Goal: Information Seeking & Learning: Learn about a topic

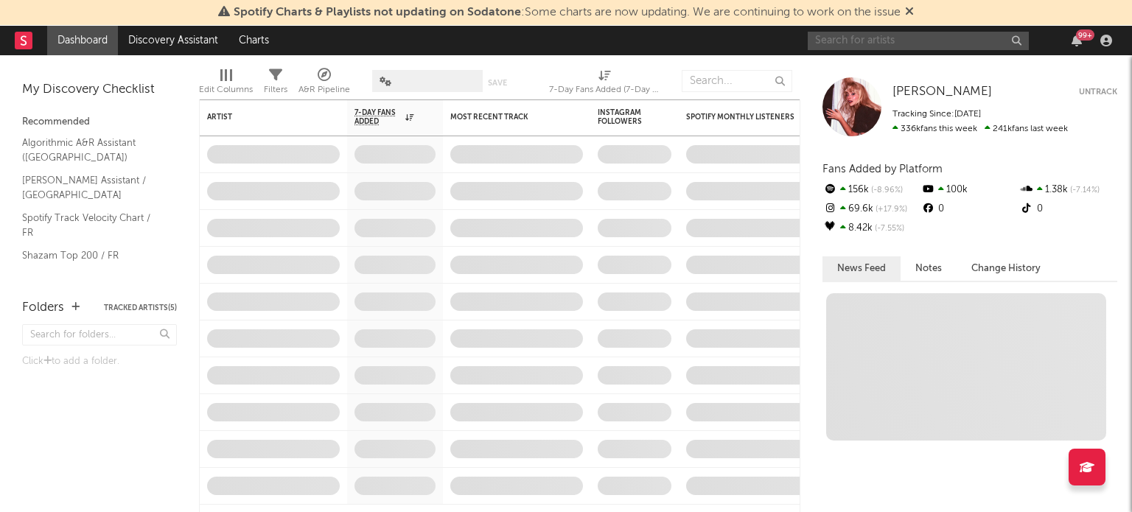
click at [918, 39] on input "text" at bounding box center [918, 41] width 221 height 18
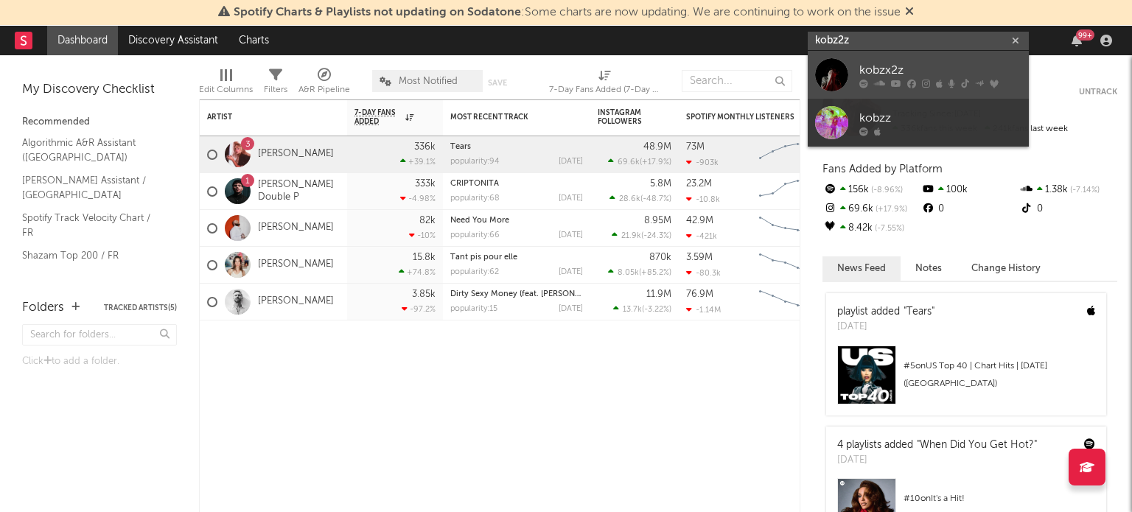
type input "kobz2z"
click at [889, 69] on div "kobzx2z" at bounding box center [941, 70] width 162 height 18
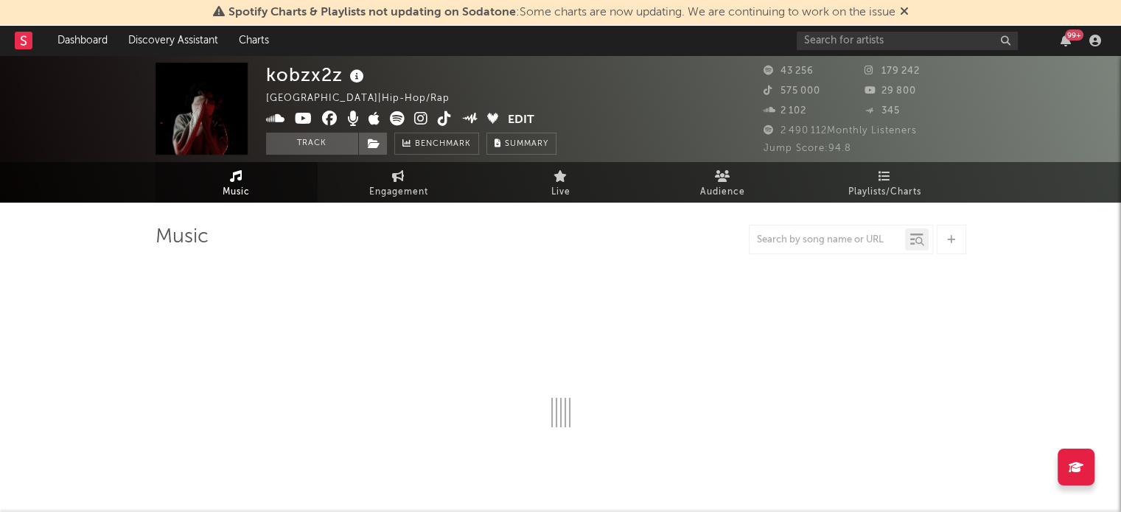
select select "6m"
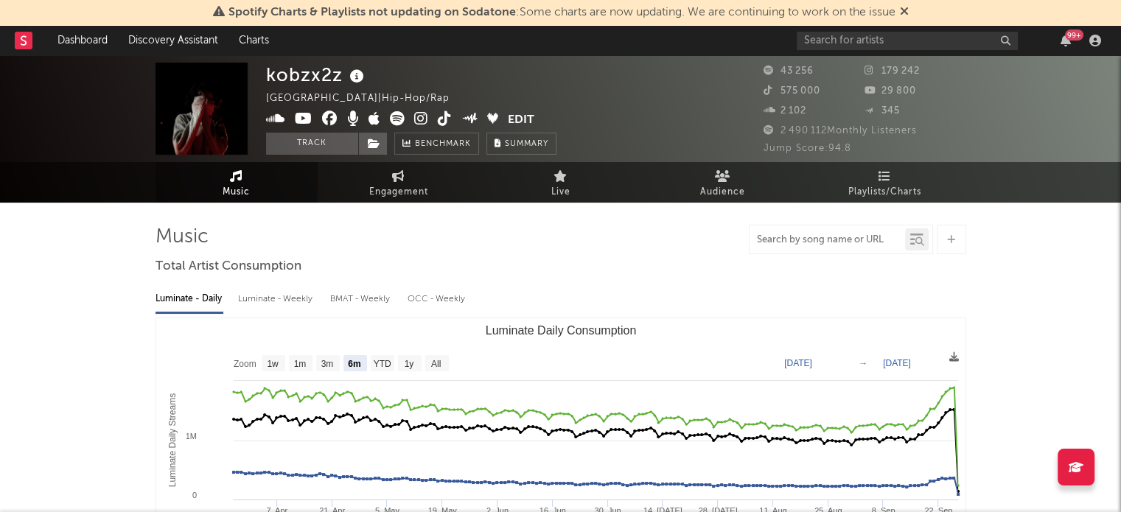
click at [776, 243] on input "text" at bounding box center [828, 240] width 156 height 12
type input "you break my heart"
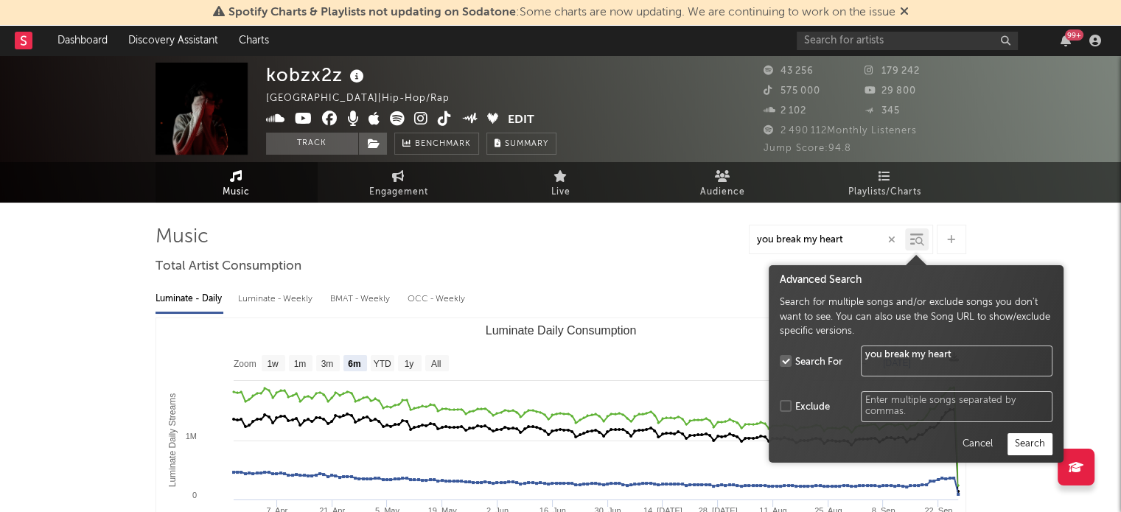
click at [916, 238] on icon at bounding box center [920, 241] width 9 height 9
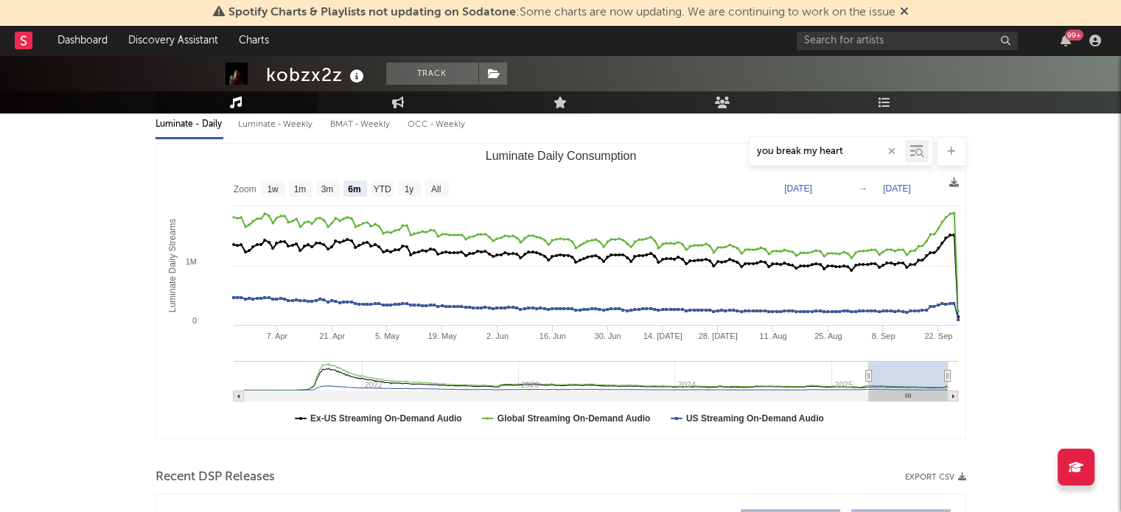
scroll to position [221, 0]
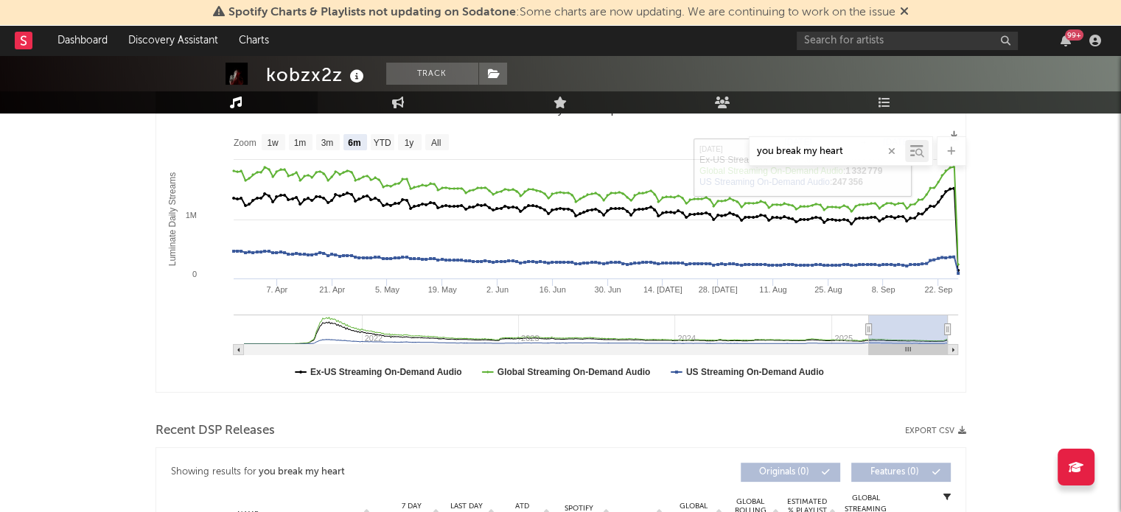
click at [891, 147] on icon "button" at bounding box center [891, 152] width 7 height 10
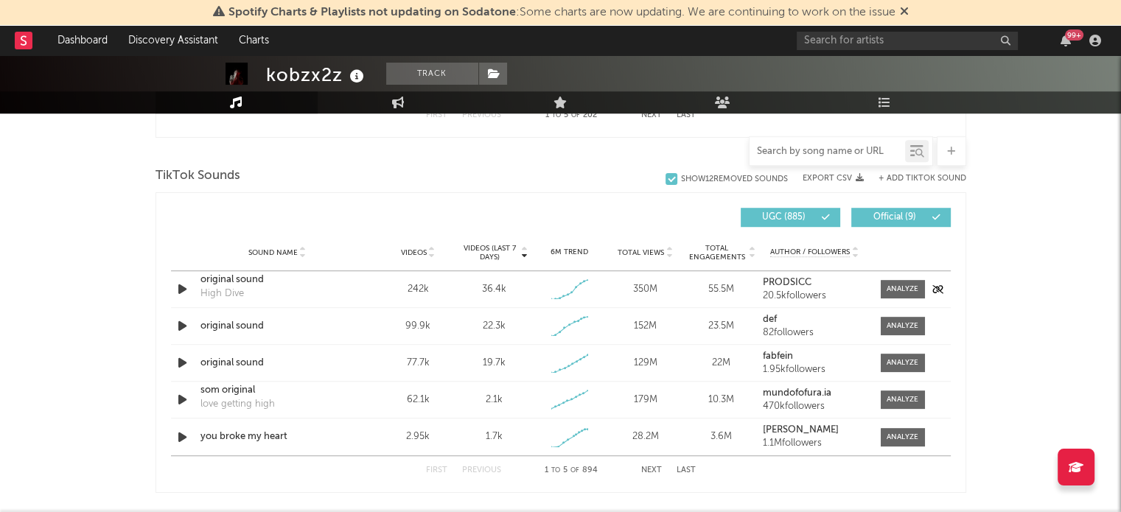
scroll to position [958, 0]
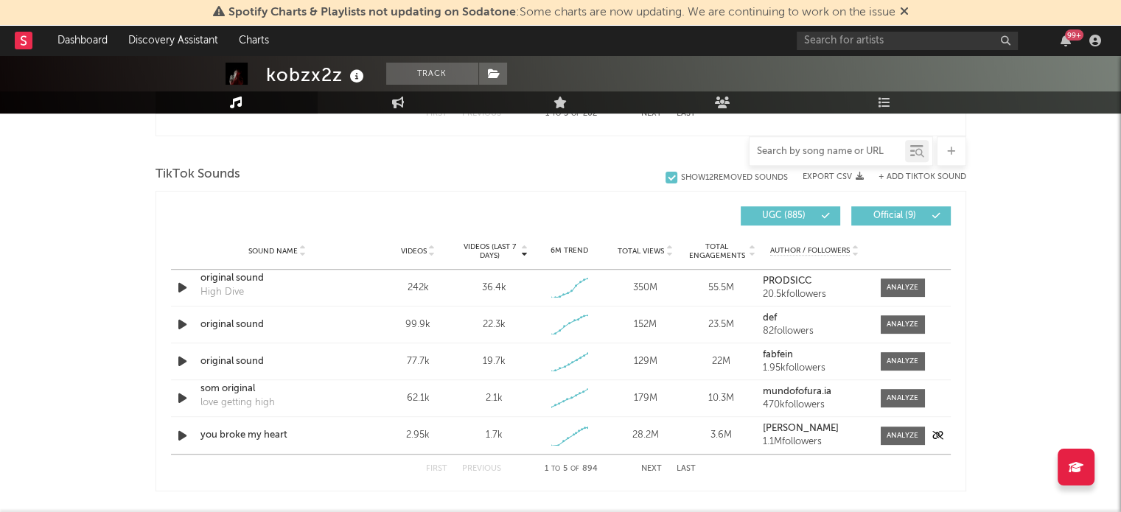
click at [180, 434] on icon "button" at bounding box center [182, 436] width 15 height 18
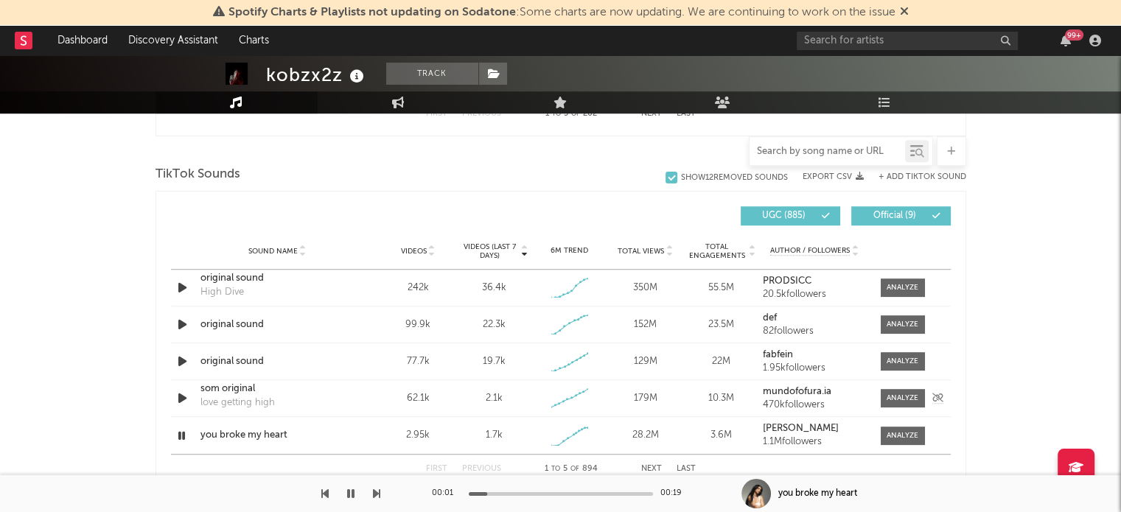
click at [185, 397] on icon "button" at bounding box center [182, 398] width 15 height 18
click at [185, 397] on icon "button" at bounding box center [182, 398] width 14 height 18
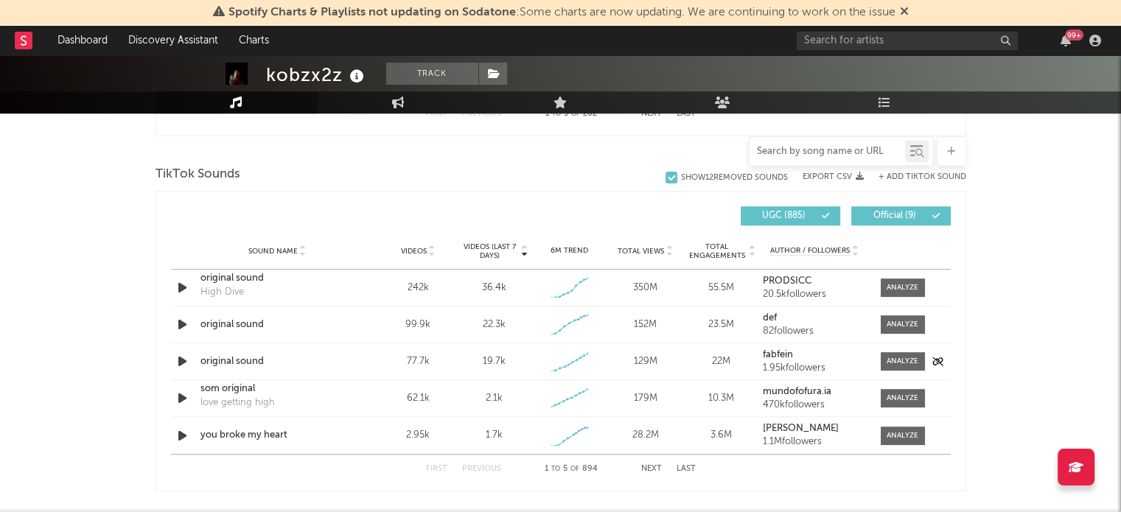
click at [179, 360] on icon "button" at bounding box center [182, 361] width 15 height 18
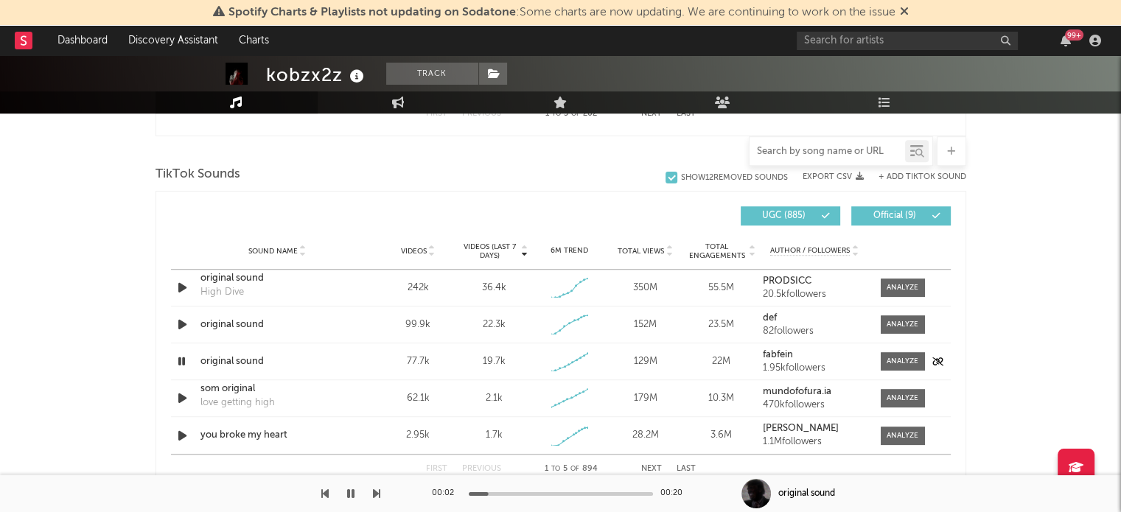
click at [179, 360] on icon "button" at bounding box center [182, 361] width 14 height 18
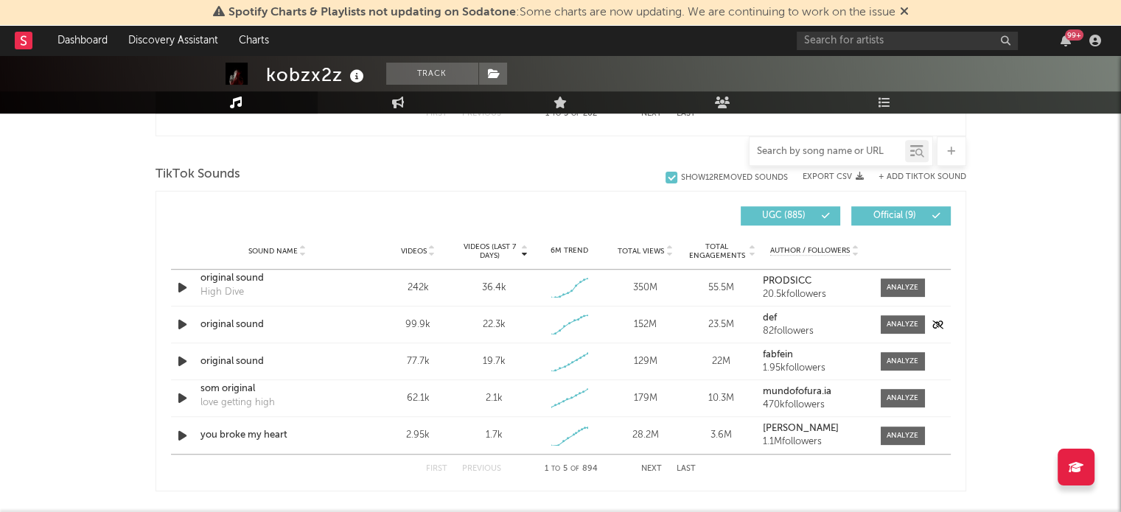
click at [183, 326] on icon "button" at bounding box center [182, 325] width 15 height 18
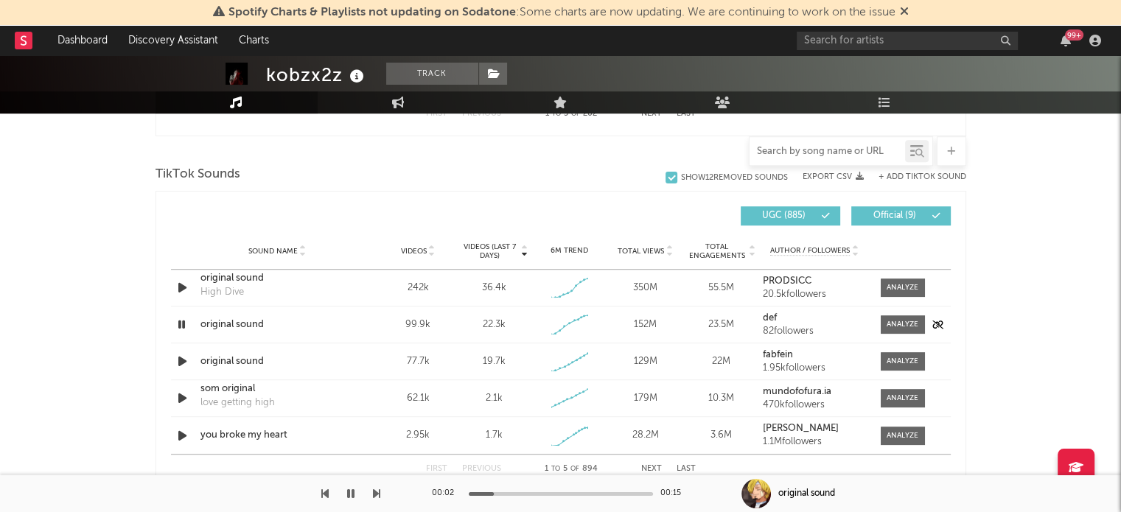
click at [183, 326] on icon "button" at bounding box center [182, 325] width 14 height 18
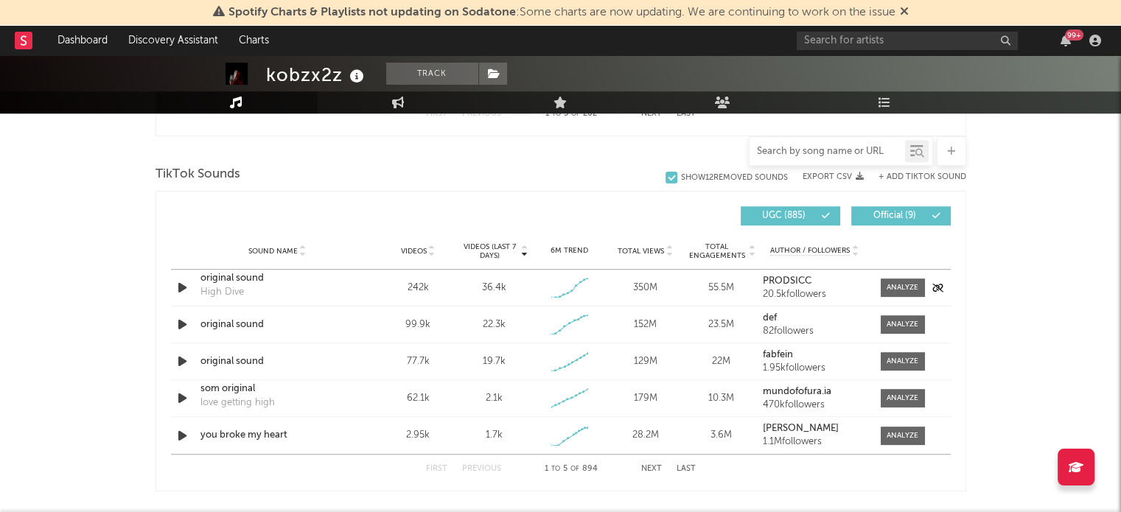
click at [183, 288] on icon "button" at bounding box center [182, 288] width 15 height 18
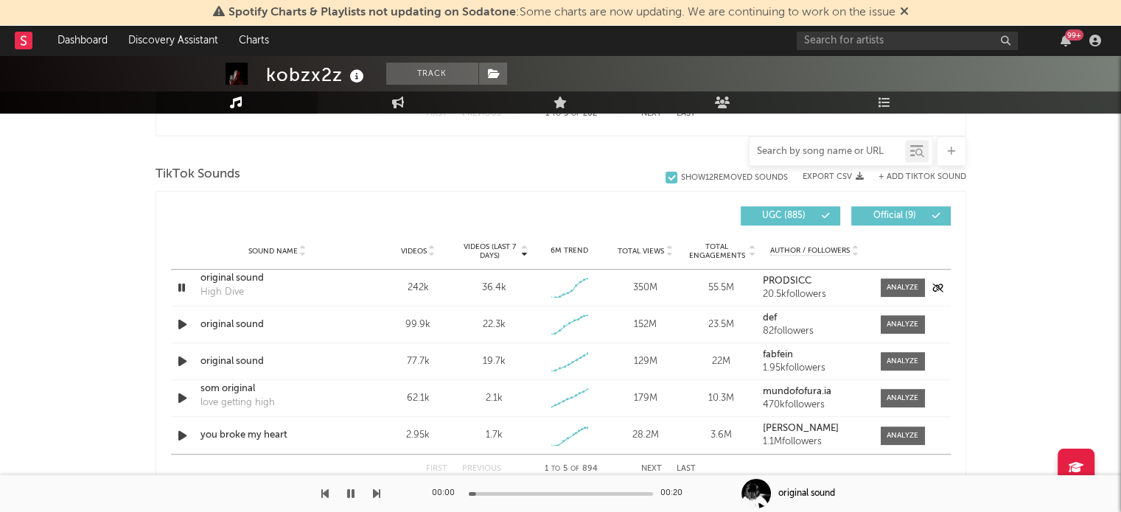
click at [183, 288] on icon "button" at bounding box center [182, 288] width 14 height 18
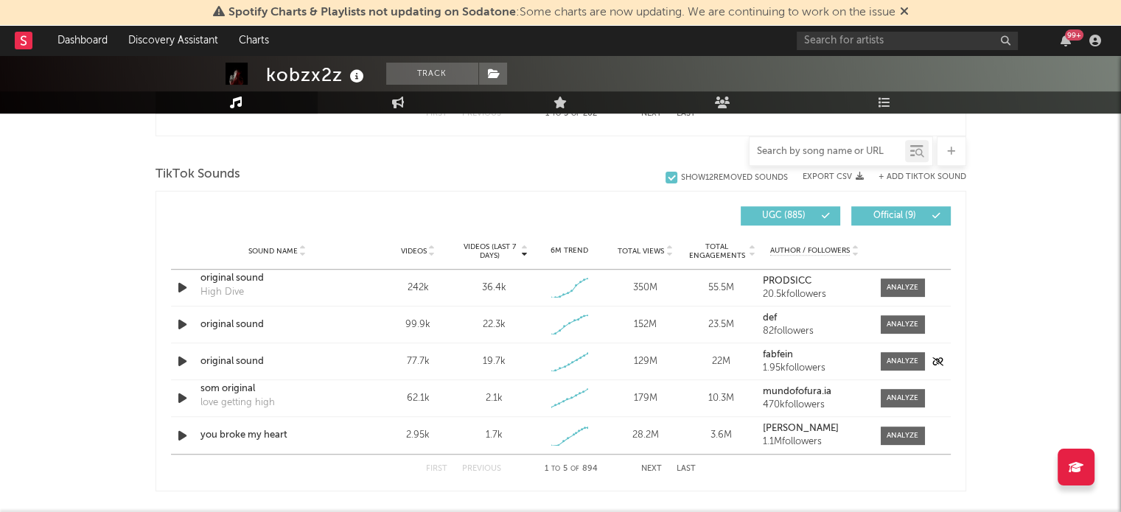
click at [177, 367] on icon "button" at bounding box center [182, 361] width 15 height 18
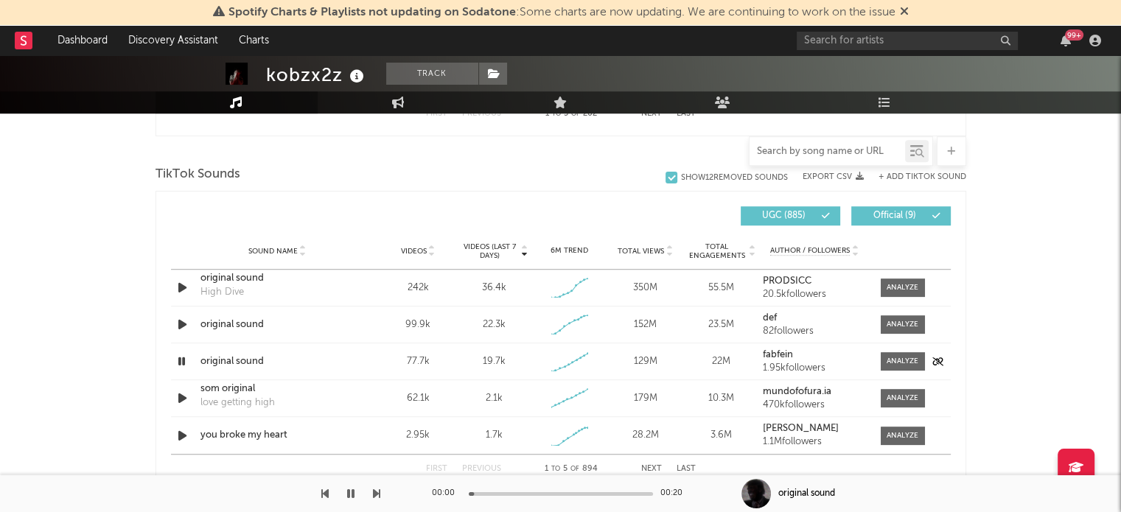
click at [179, 362] on icon "button" at bounding box center [182, 361] width 14 height 18
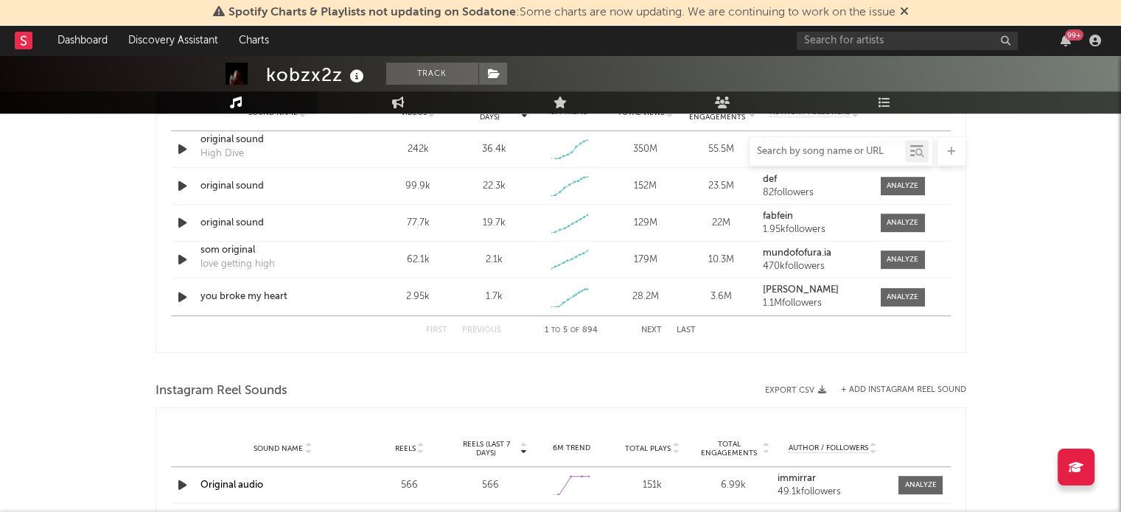
scroll to position [1106, 0]
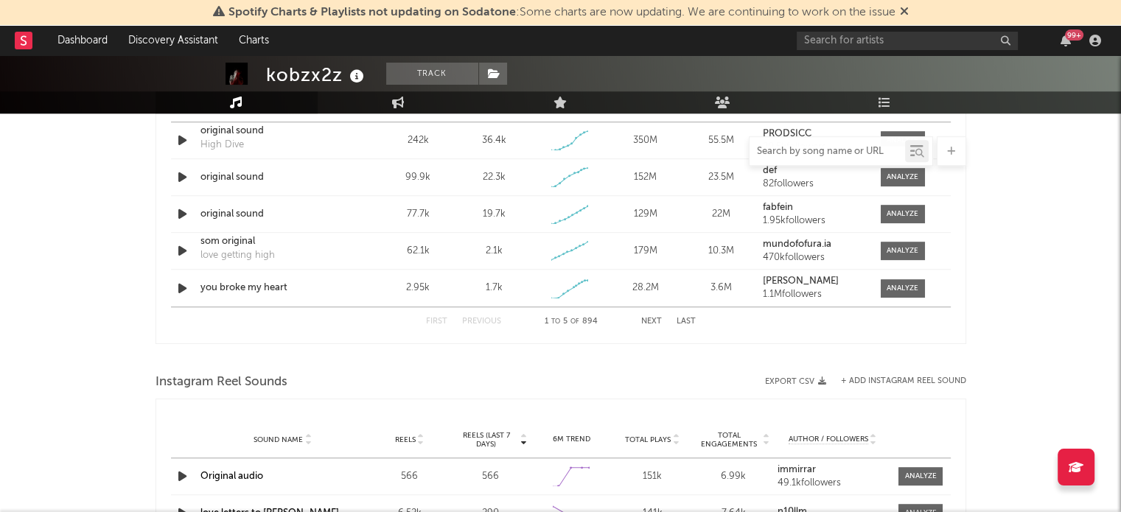
click at [651, 318] on button "Next" at bounding box center [651, 322] width 21 height 8
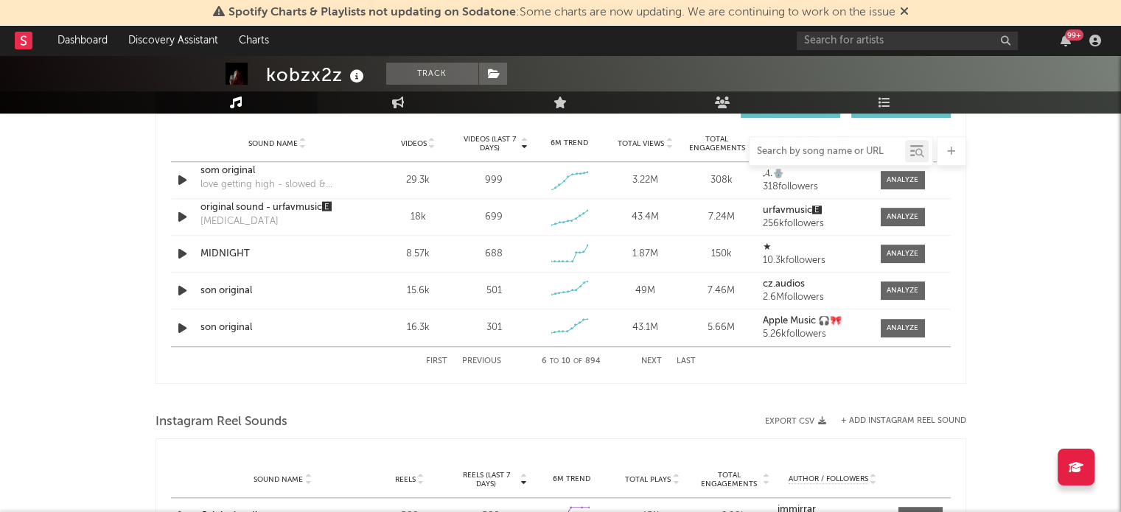
scroll to position [1032, 0]
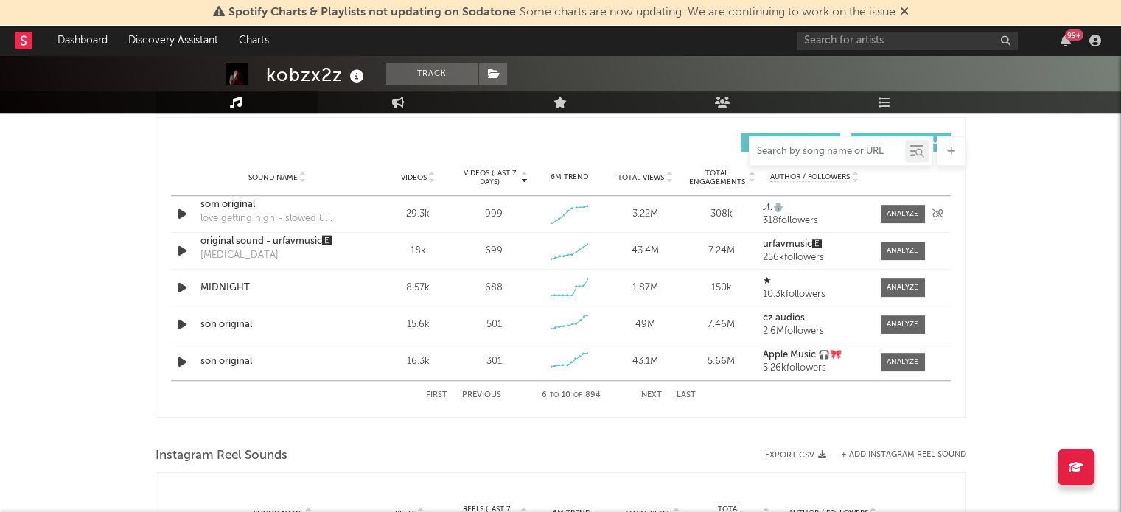
click at [187, 215] on icon "button" at bounding box center [182, 214] width 15 height 18
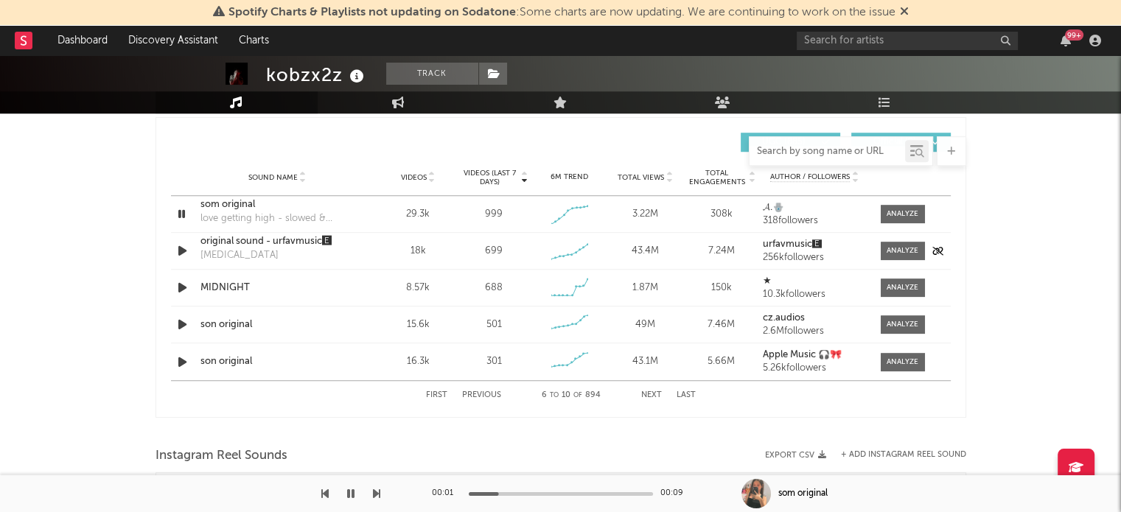
click at [179, 248] on icon "button" at bounding box center [182, 251] width 15 height 18
click at [180, 289] on icon "button" at bounding box center [182, 288] width 15 height 18
click at [181, 321] on icon "button" at bounding box center [182, 325] width 15 height 18
click at [186, 359] on icon "button" at bounding box center [182, 362] width 15 height 18
click at [440, 395] on button "First" at bounding box center [436, 395] width 21 height 8
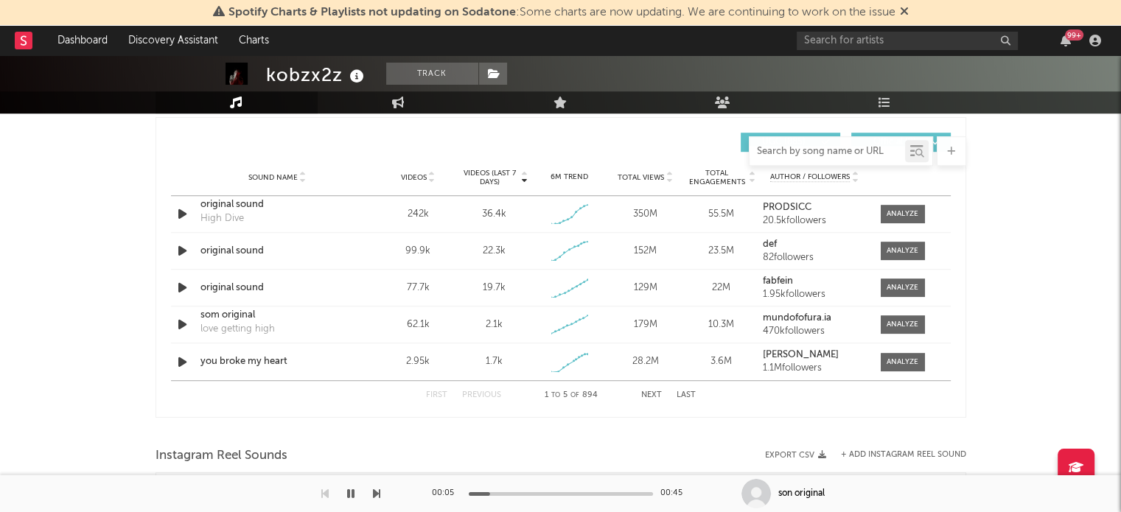
click at [351, 489] on icon "button" at bounding box center [350, 494] width 7 height 12
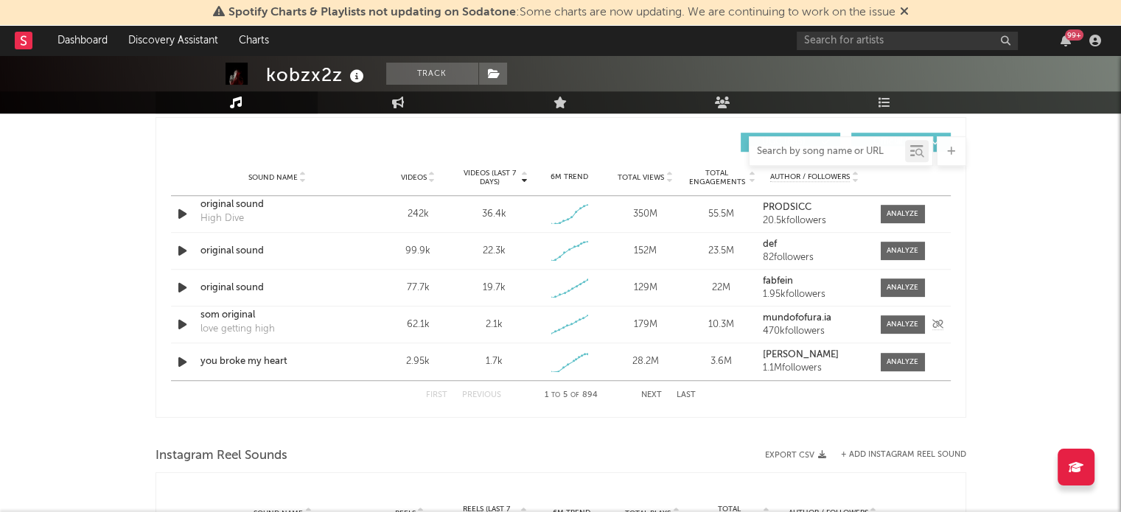
click at [178, 323] on icon "button" at bounding box center [182, 325] width 15 height 18
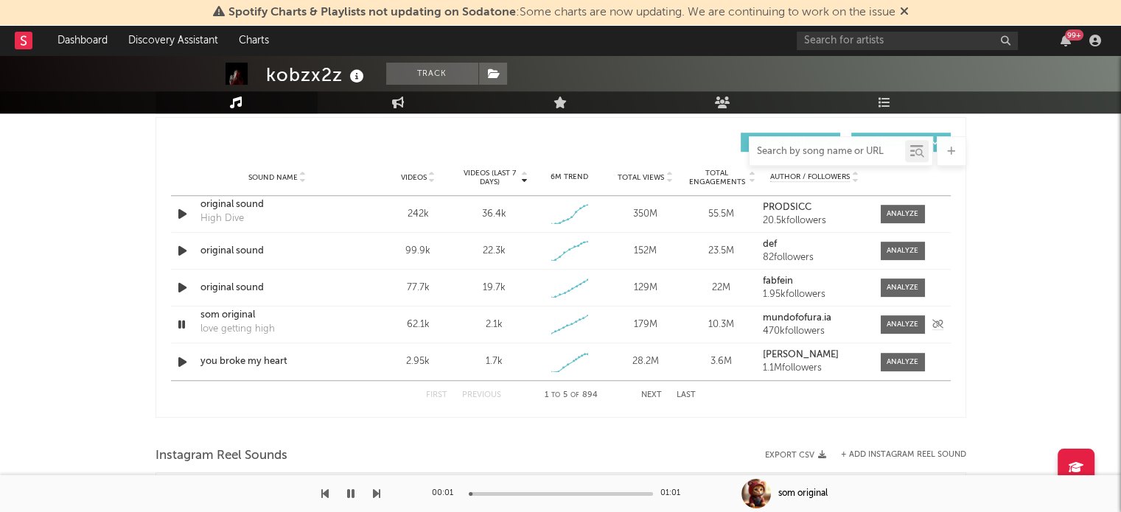
click at [179, 323] on icon "button" at bounding box center [182, 325] width 14 height 18
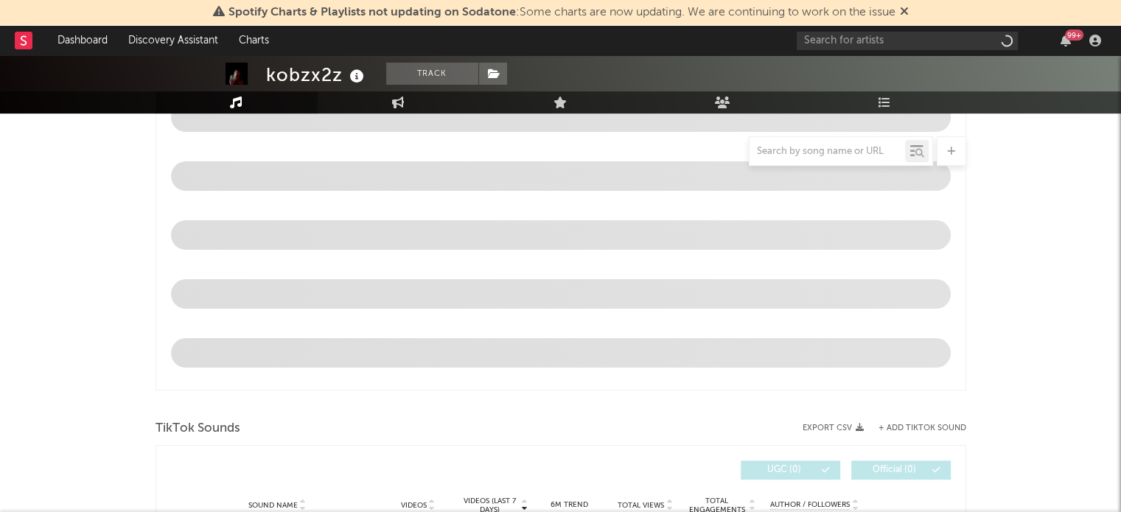
select select "6m"
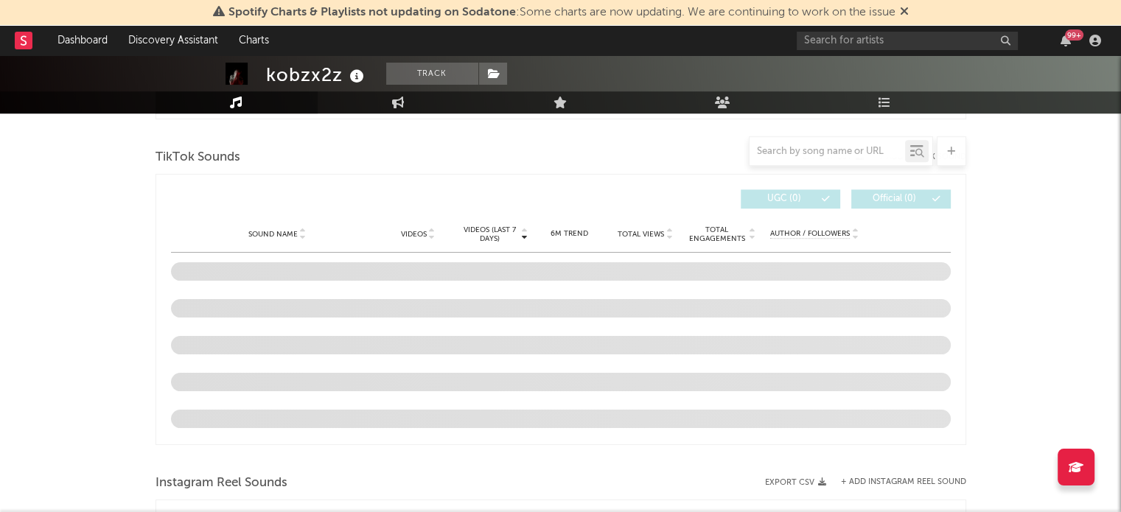
scroll to position [1000, 0]
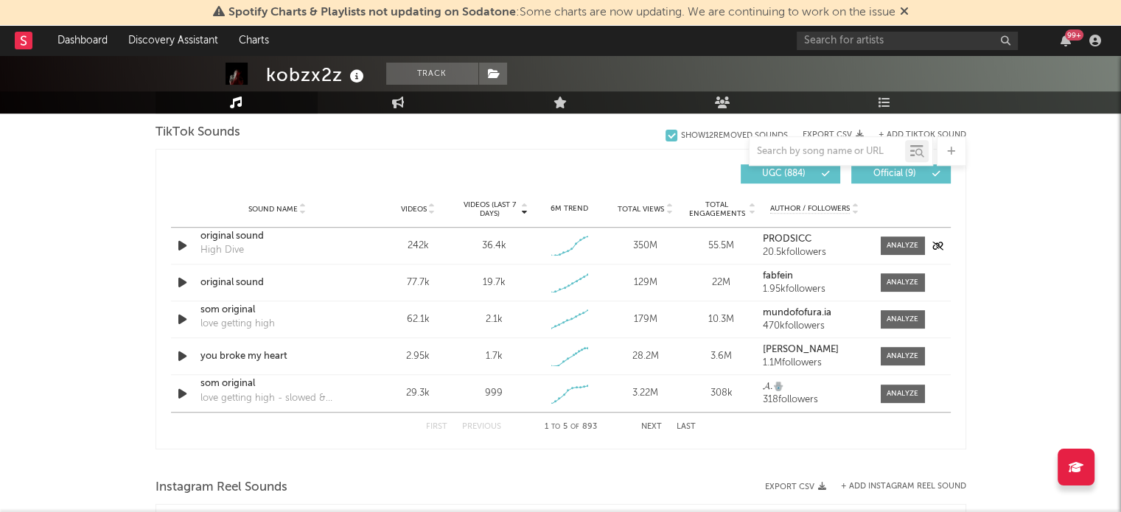
click at [245, 235] on div "original sound" at bounding box center [278, 236] width 154 height 15
click at [240, 238] on div "original sound" at bounding box center [278, 236] width 154 height 15
